Goal: Transaction & Acquisition: Purchase product/service

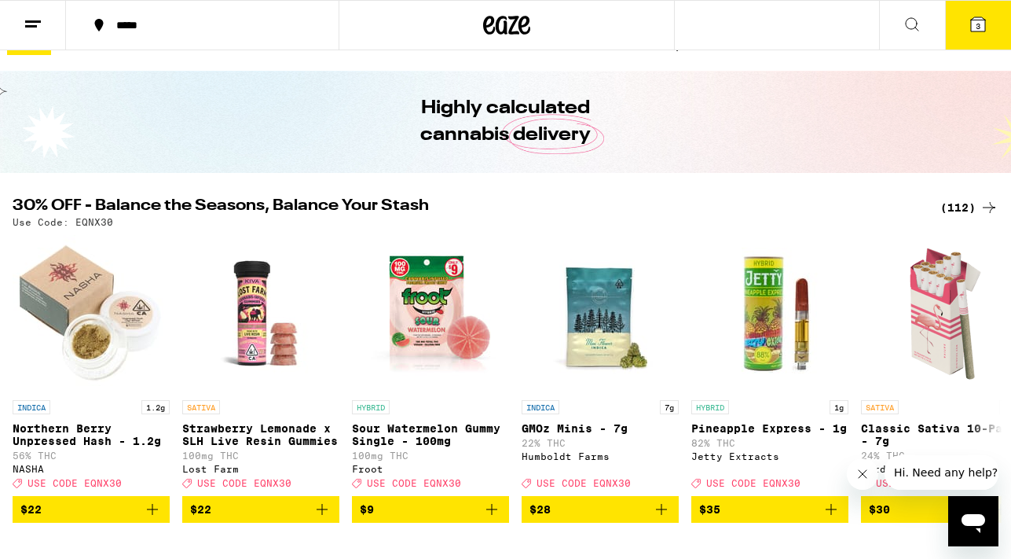
click at [911, 27] on icon at bounding box center [912, 24] width 19 height 19
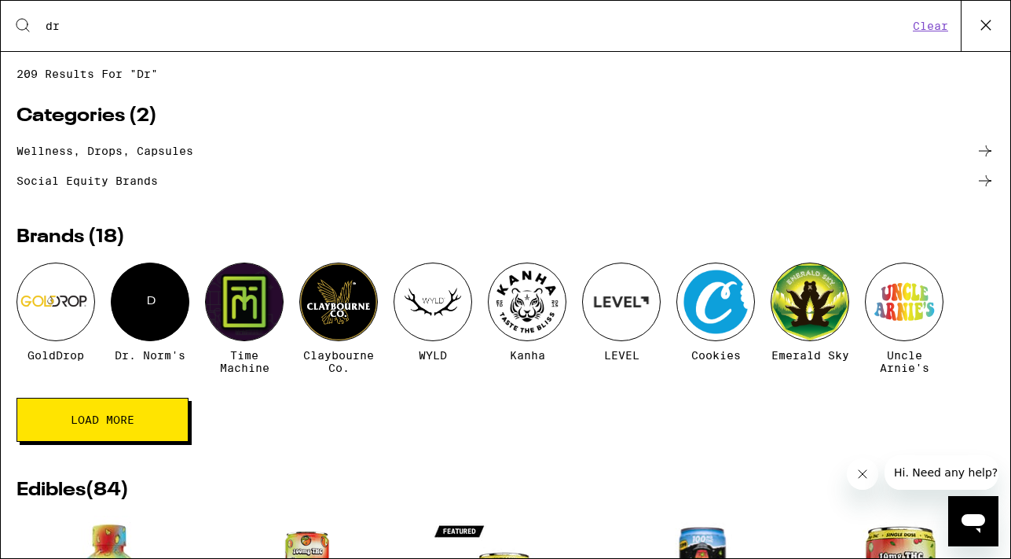
type input "dr [PERSON_NAME]"
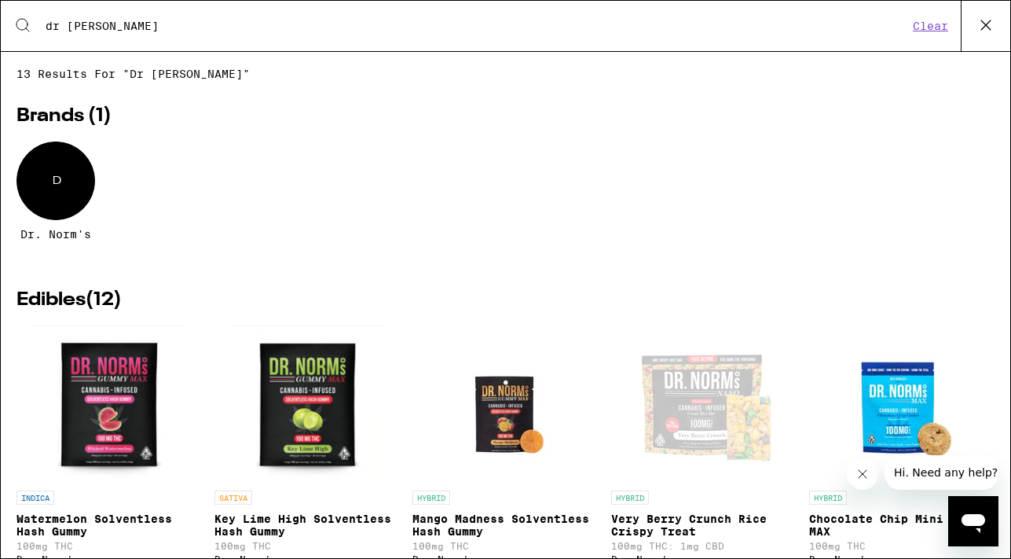
click at [50, 119] on h2 "Brands ( 1 )" at bounding box center [506, 116] width 978 height 19
click at [982, 24] on icon at bounding box center [986, 25] width 24 height 24
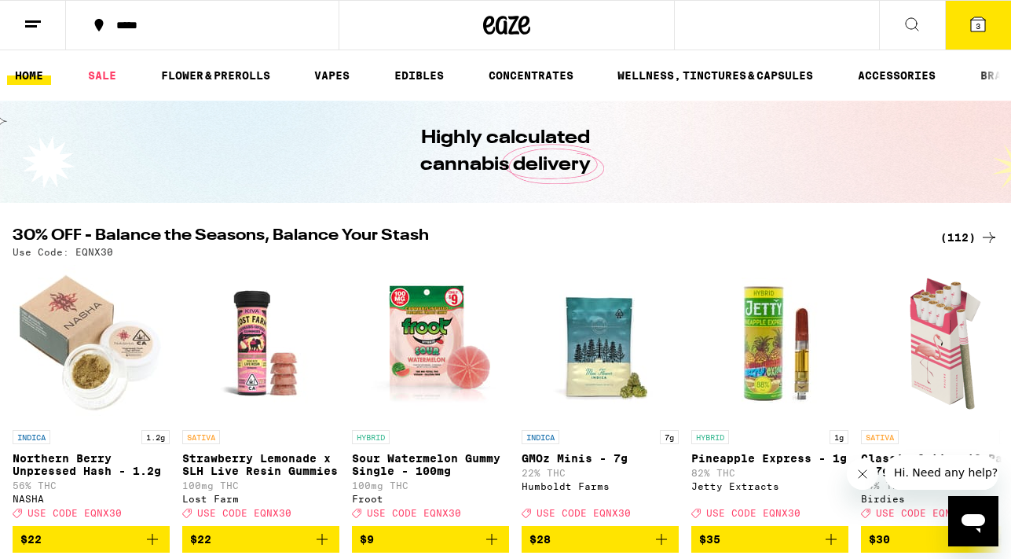
click at [28, 42] on button at bounding box center [33, 26] width 66 height 50
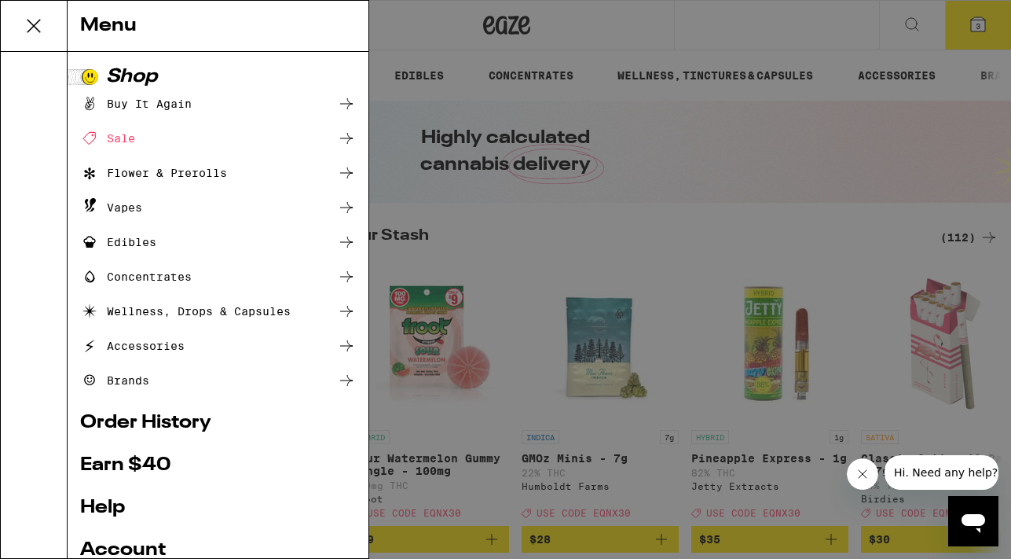
scroll to position [163, 0]
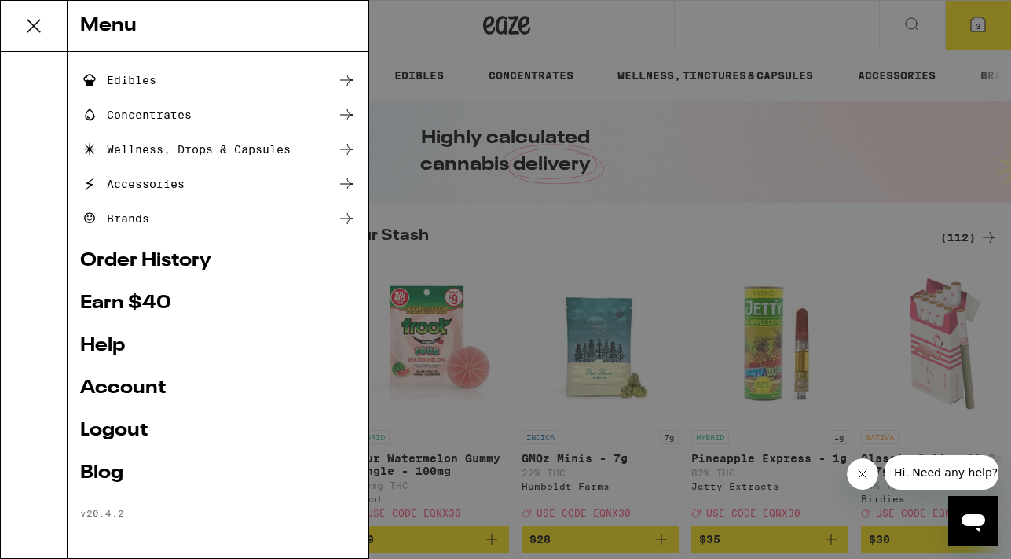
click at [655, 207] on div "Menu Shop Buy It Again Sale Flower & Prerolls Vapes Edibles Concentrates Wellne…" at bounding box center [505, 279] width 1011 height 559
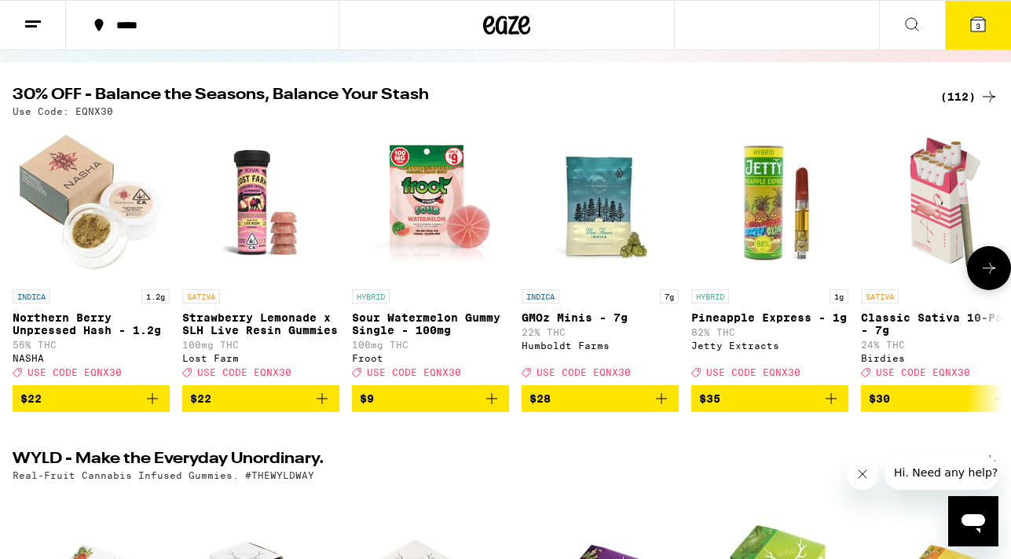
scroll to position [130, 0]
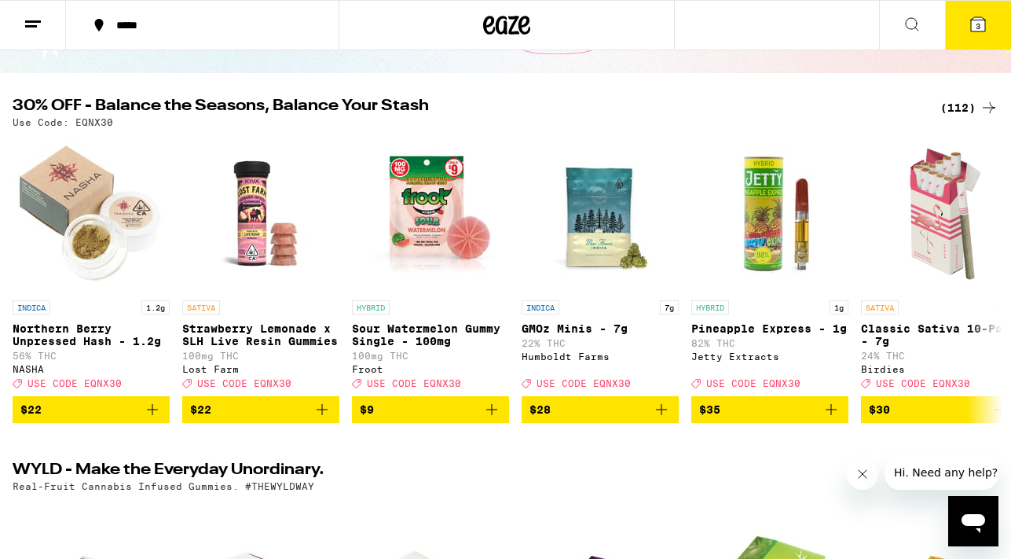
click at [963, 115] on div "(112)" at bounding box center [970, 107] width 58 height 19
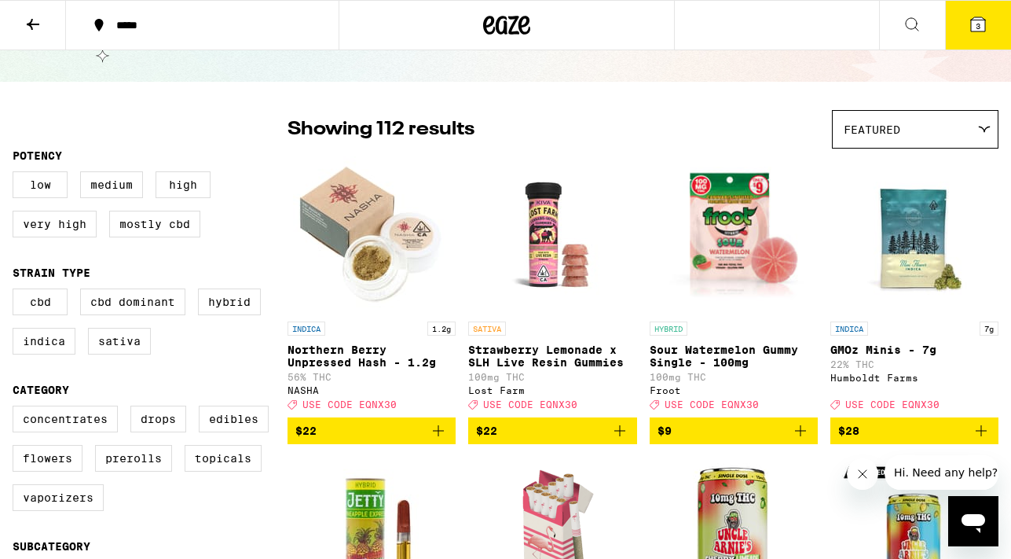
scroll to position [74, 0]
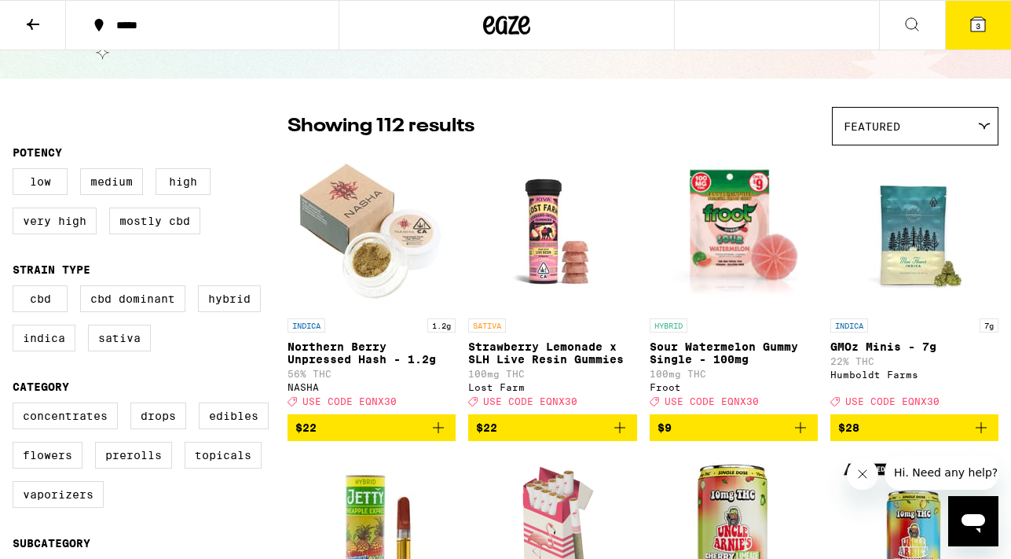
click at [967, 34] on button "3" at bounding box center [978, 25] width 66 height 49
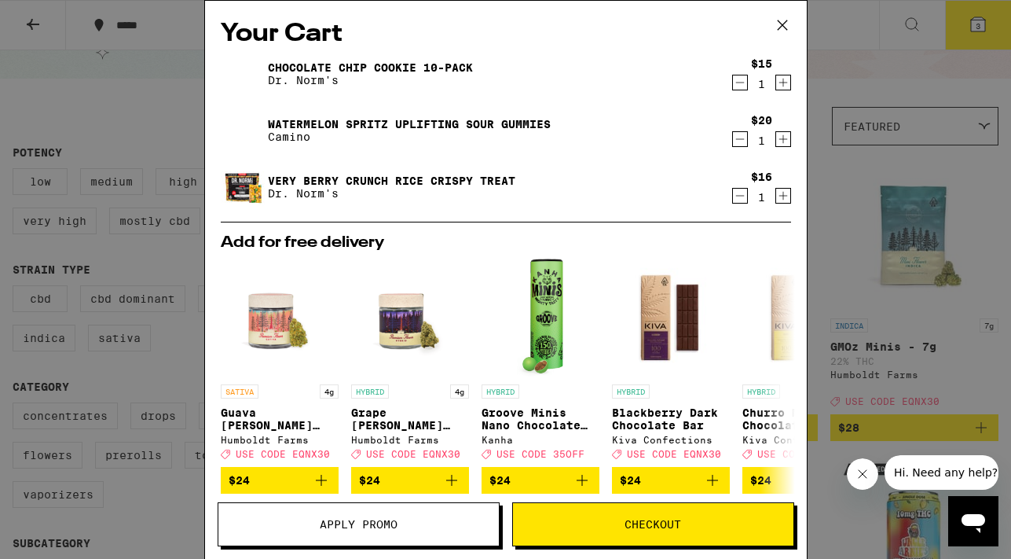
click at [787, 20] on icon at bounding box center [781, 24] width 9 height 9
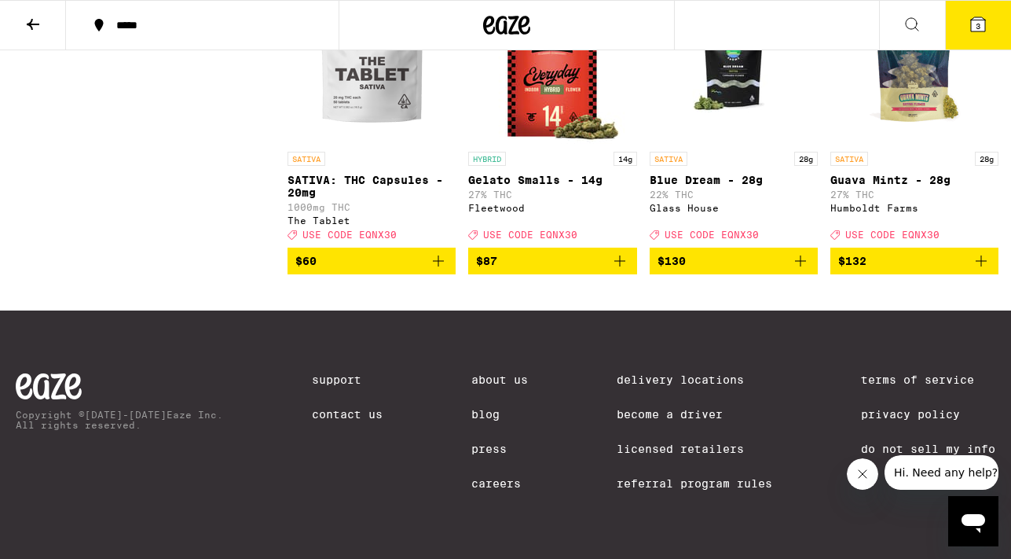
scroll to position [8446, 0]
